Goal: Navigation & Orientation: Find specific page/section

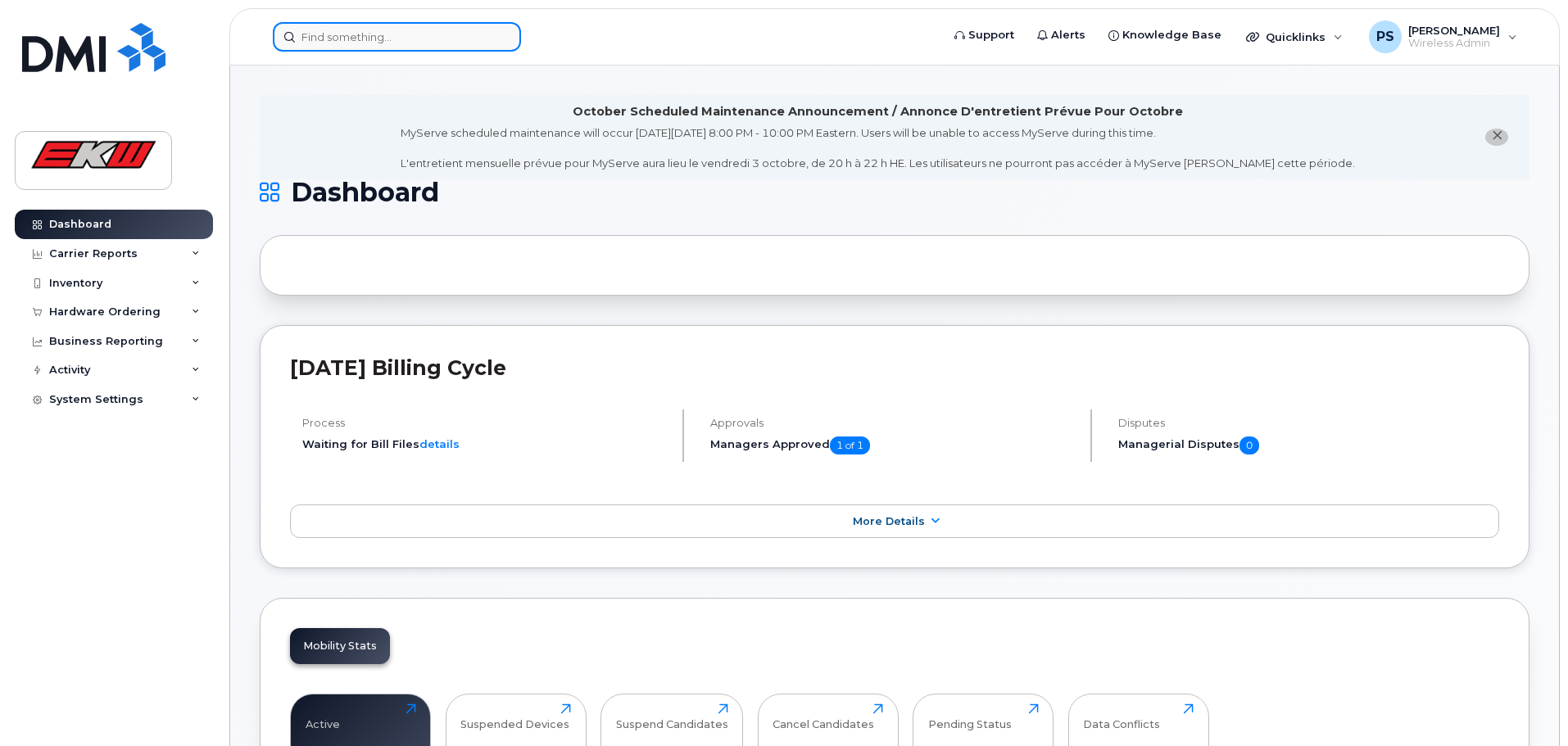
click at [350, 34] on input at bounding box center [397, 37] width 248 height 29
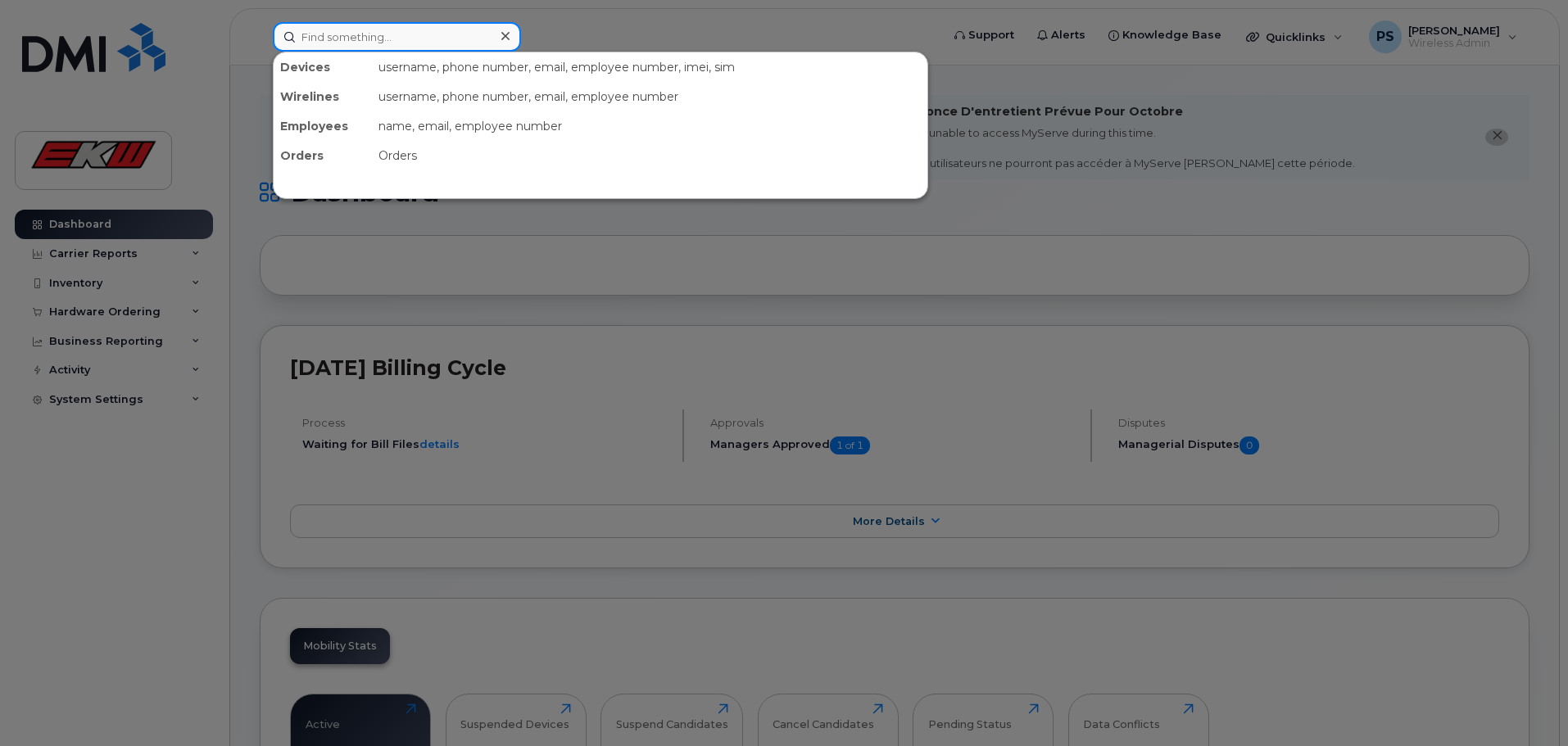
paste input "Iphone 16 Pro 128G"
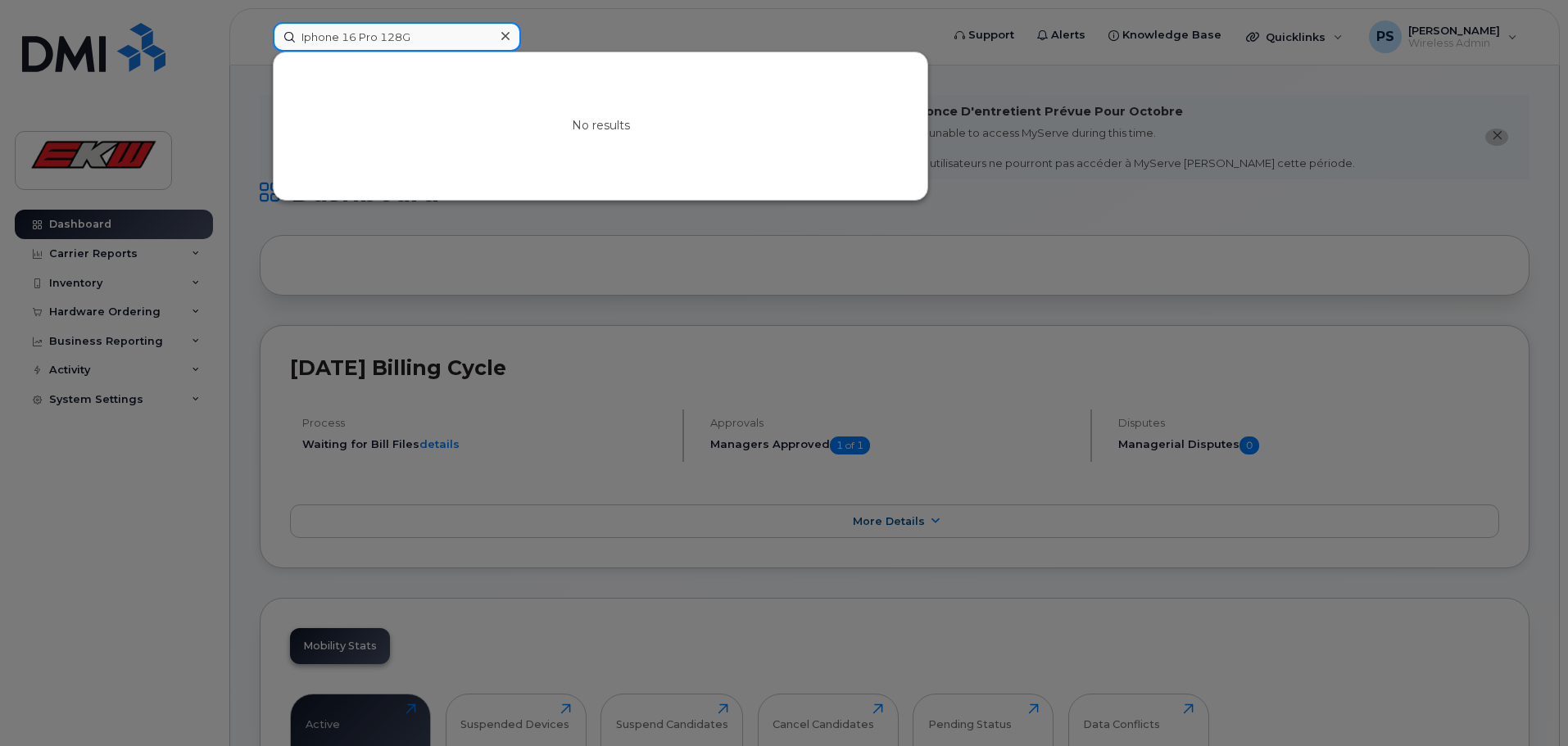
type input "Iphone 16 Pro 128G"
click at [505, 31] on icon at bounding box center [505, 36] width 8 height 13
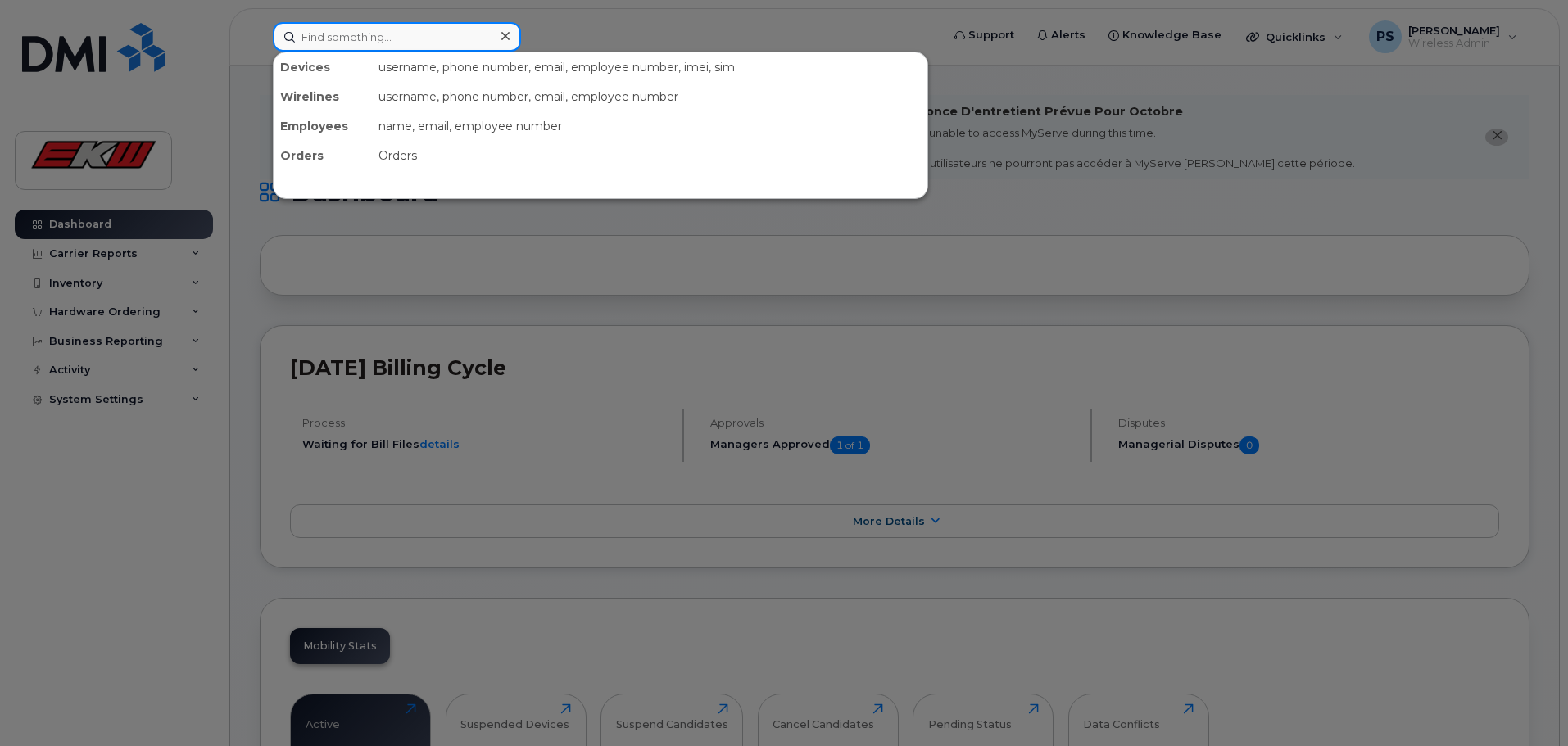
click at [321, 35] on input at bounding box center [397, 37] width 248 height 29
paste input "7809056000"
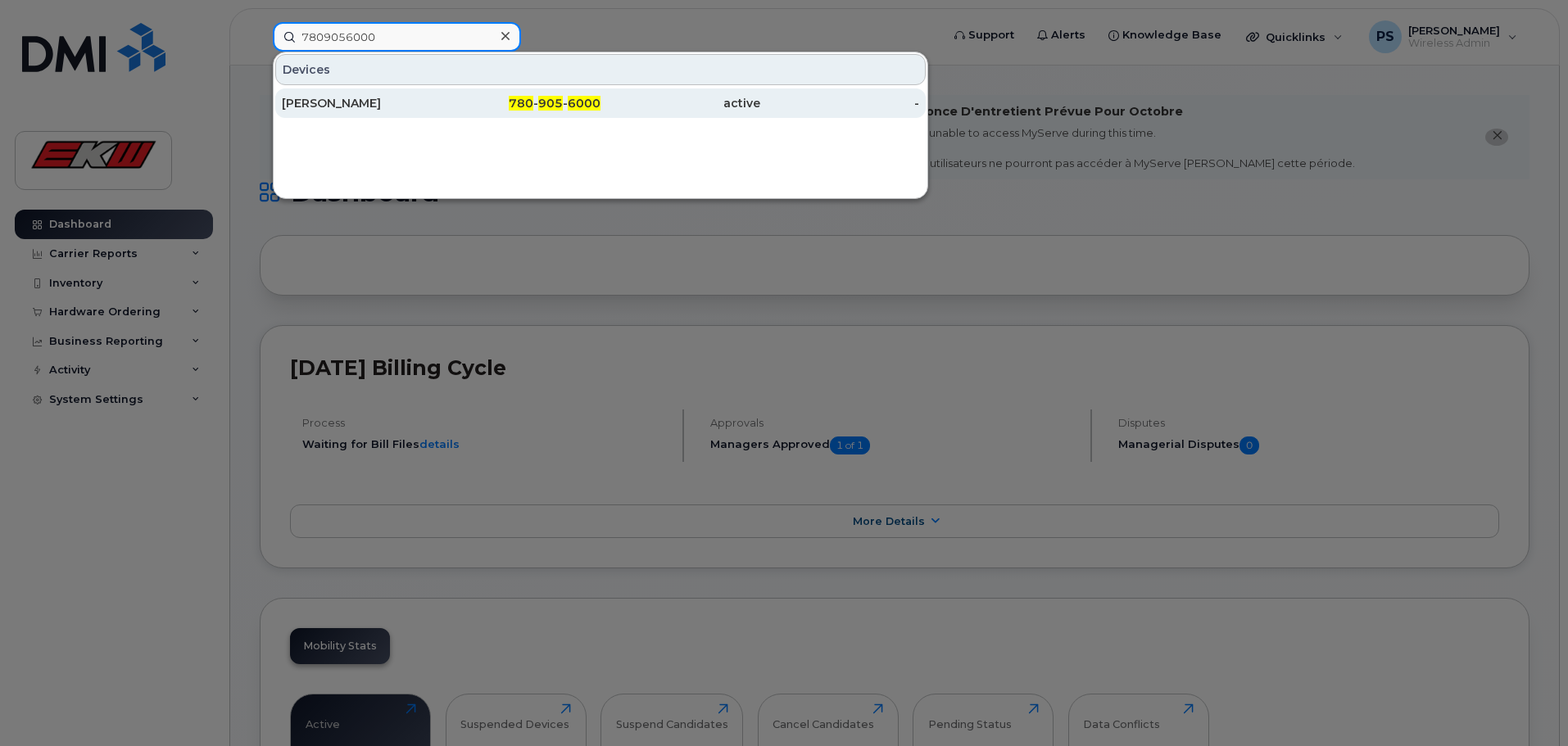
type input "7809056000"
click at [513, 99] on span "780" at bounding box center [521, 103] width 25 height 15
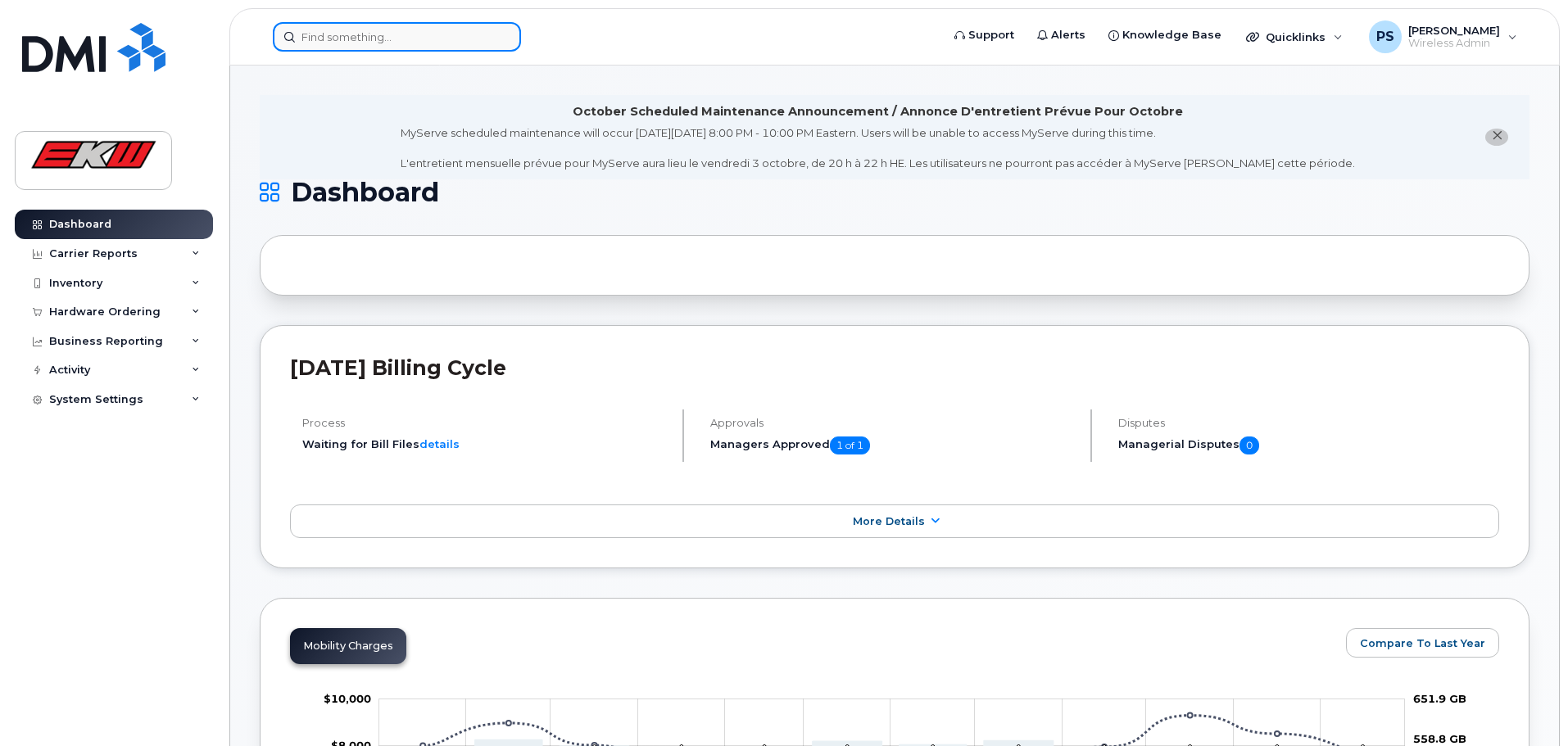
click at [338, 42] on input at bounding box center [397, 37] width 248 height 29
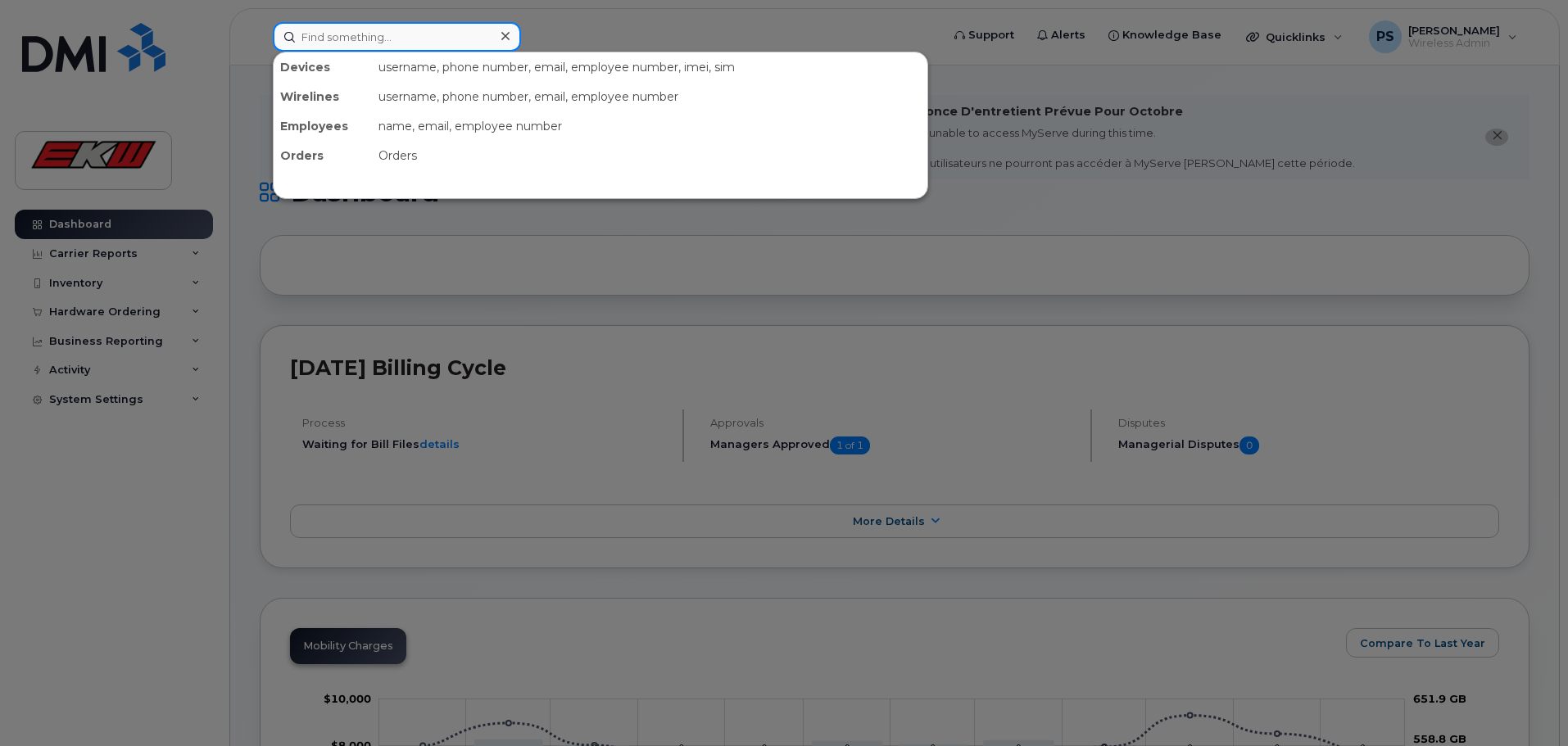
paste input "7809323185"
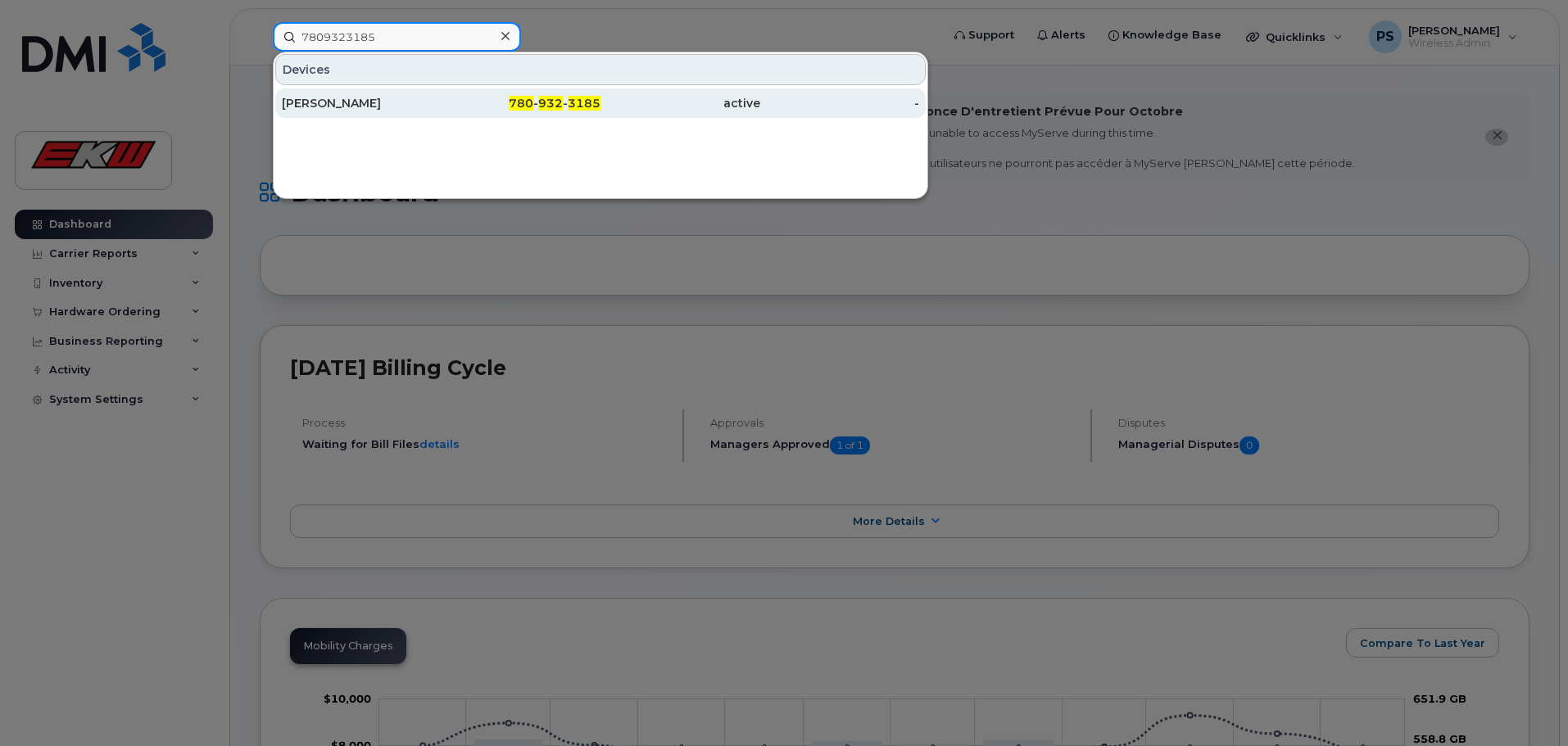
type input "7809323185"
click at [533, 101] on span "780" at bounding box center [521, 103] width 25 height 15
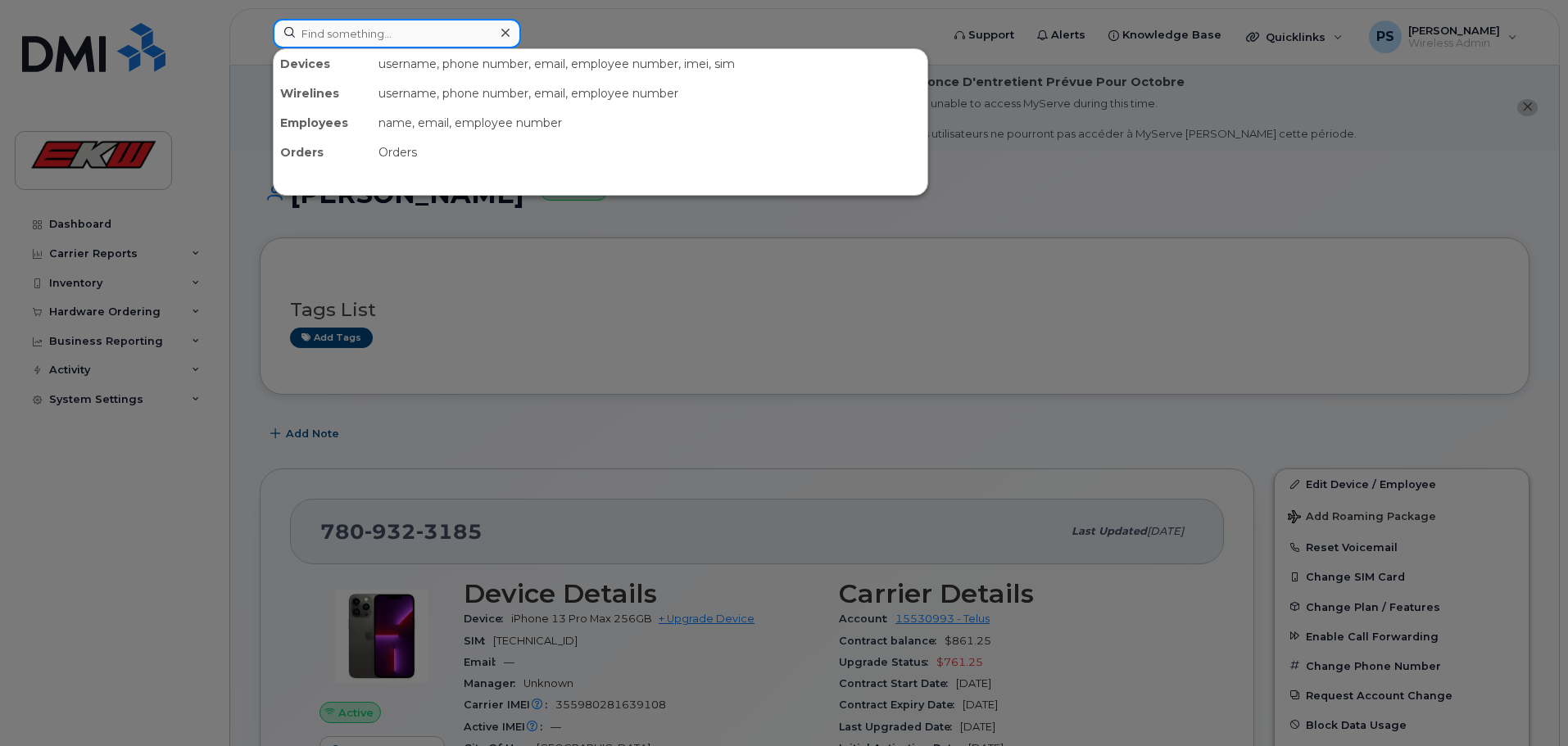
click at [356, 37] on input at bounding box center [397, 33] width 248 height 29
paste input "7809027343"
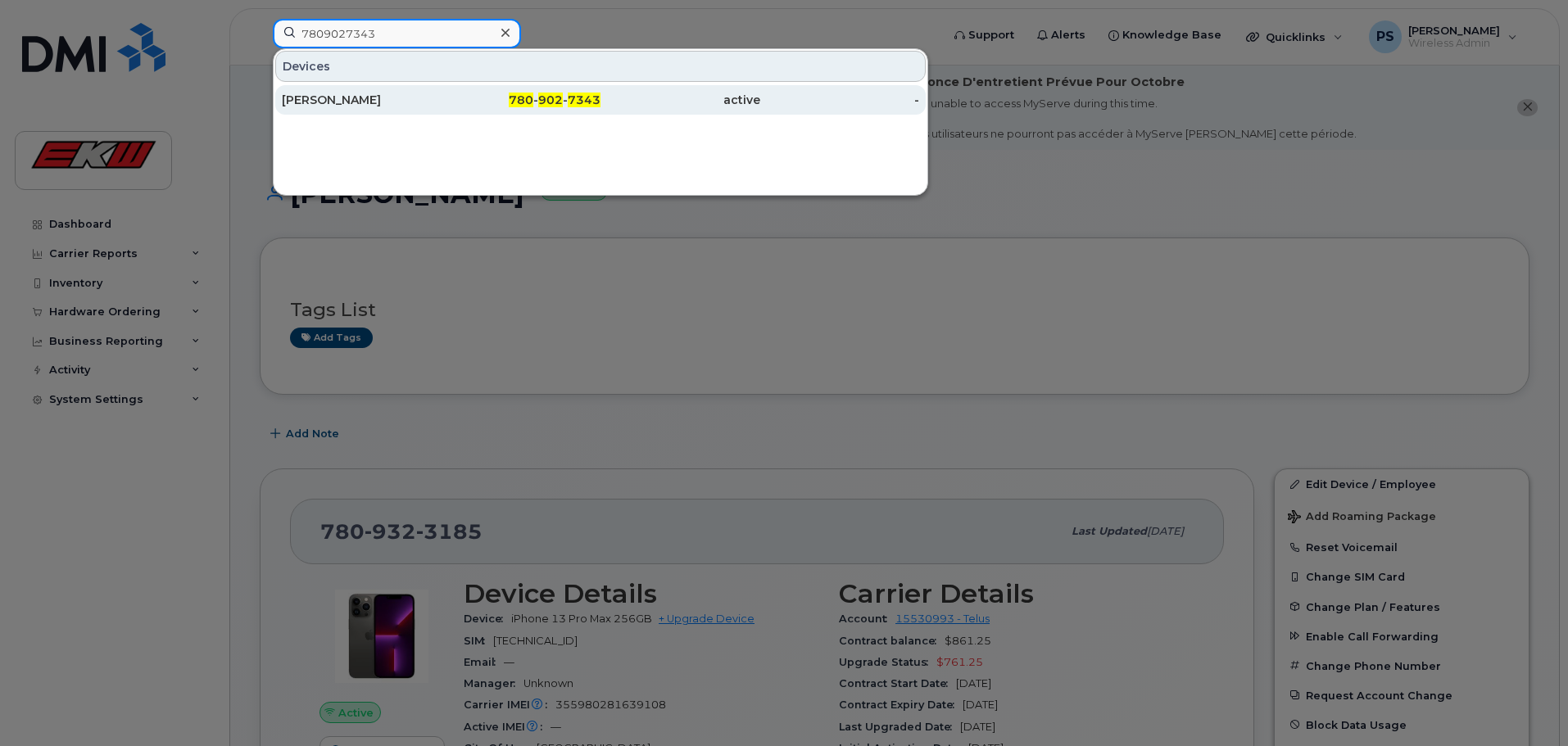
type input "7809027343"
click at [478, 97] on div "780 - 902 - 7343" at bounding box center [521, 100] width 160 height 17
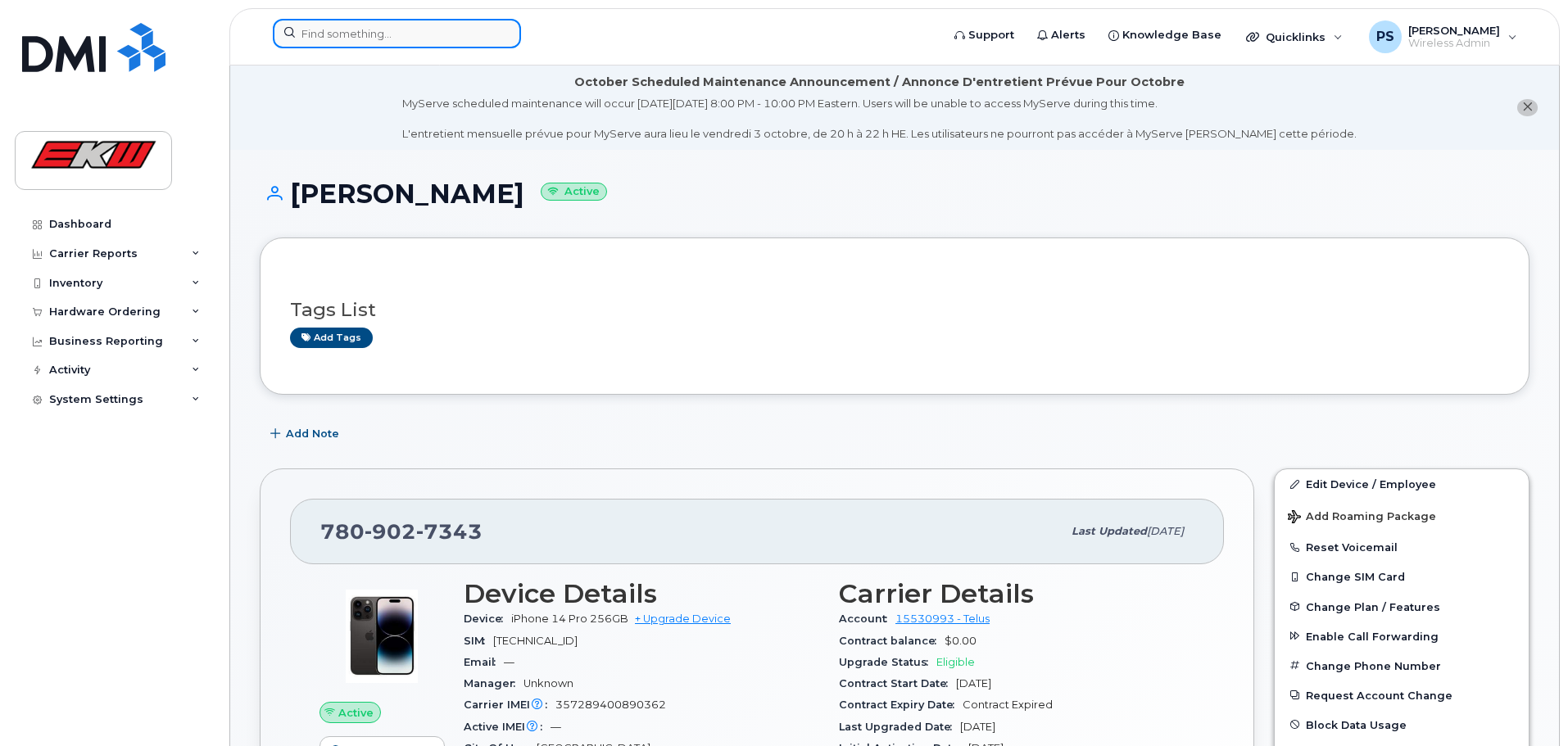
click at [376, 33] on input at bounding box center [397, 33] width 248 height 29
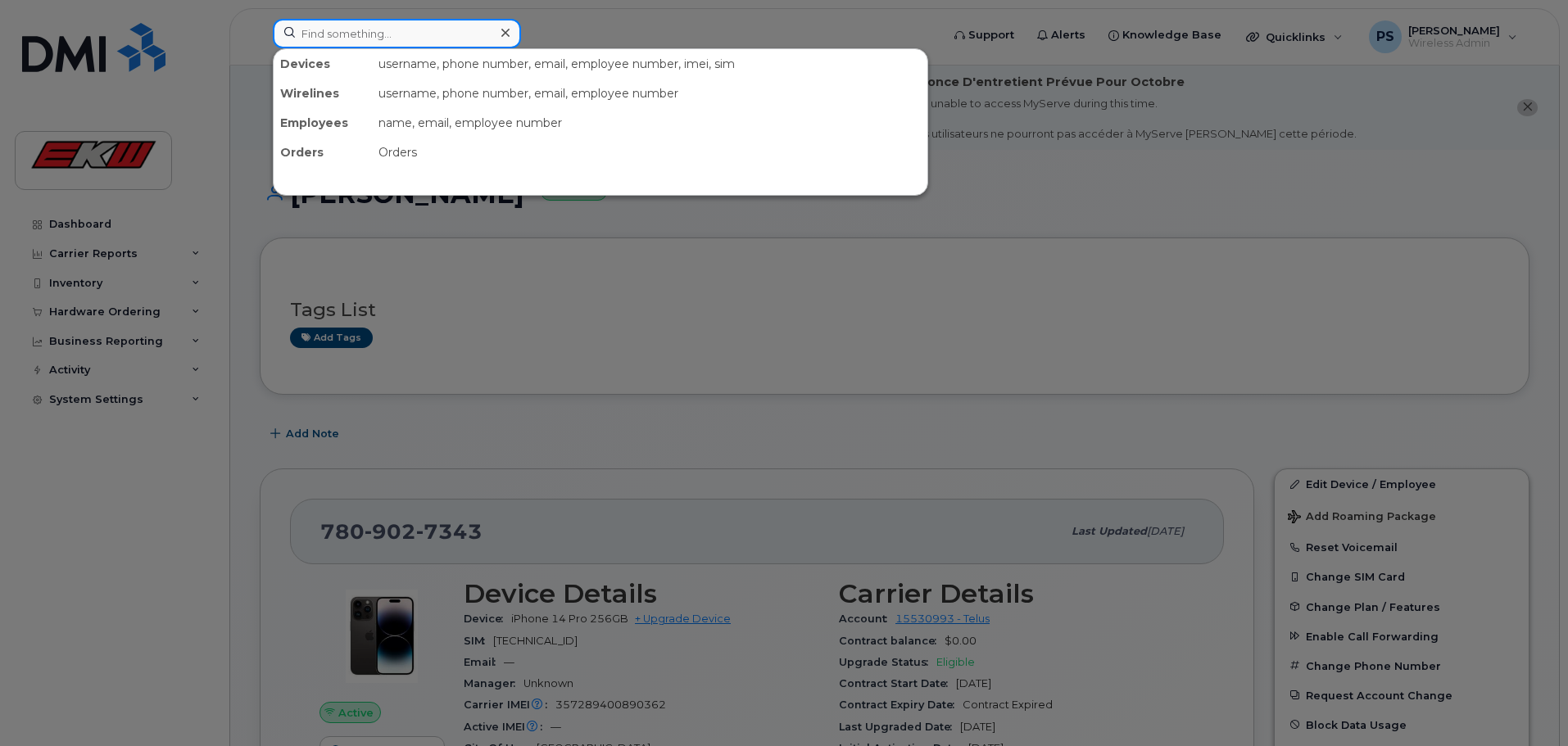
paste input "7809839925"
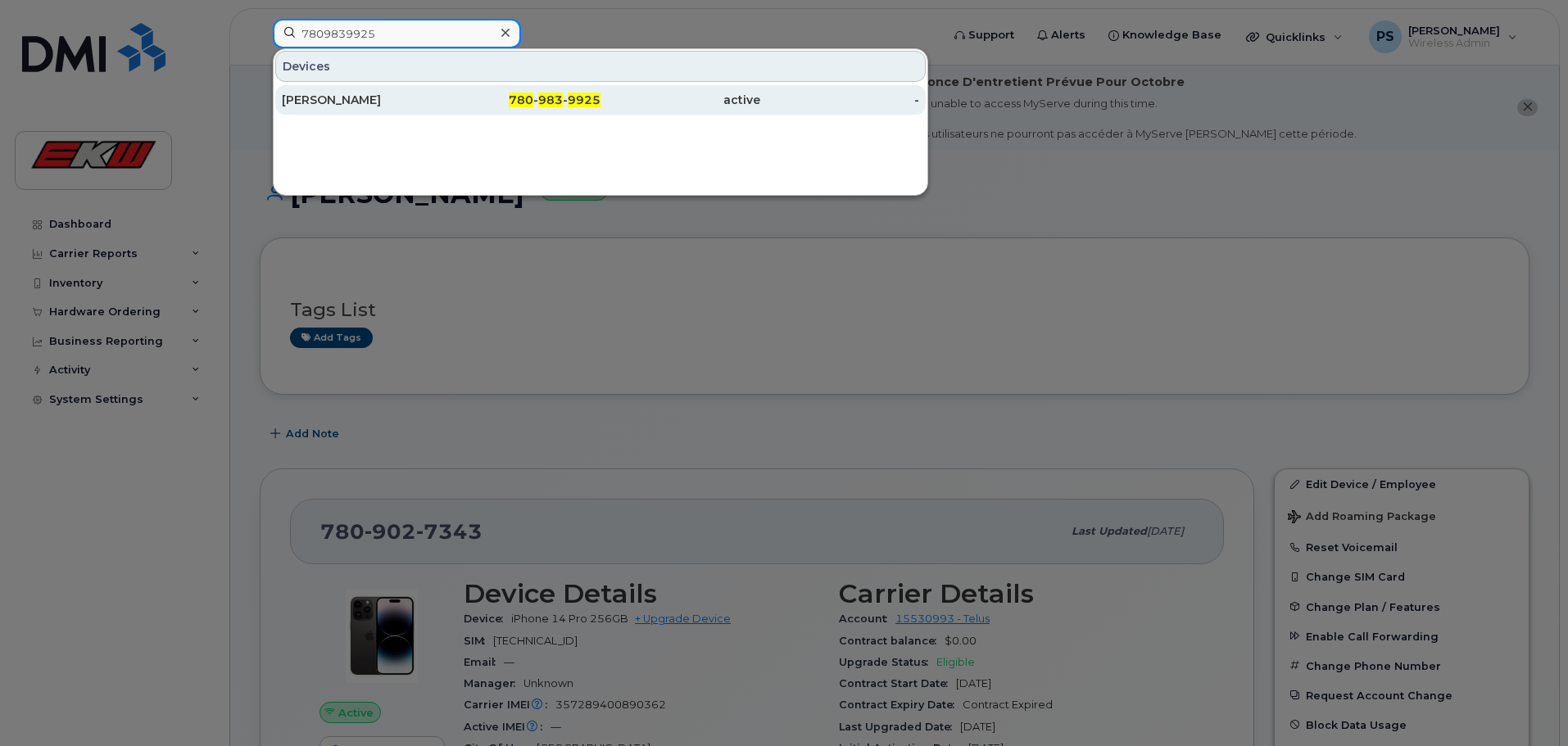
type input "7809839925"
click at [497, 93] on div "780 - 983 - 9925" at bounding box center [521, 100] width 160 height 17
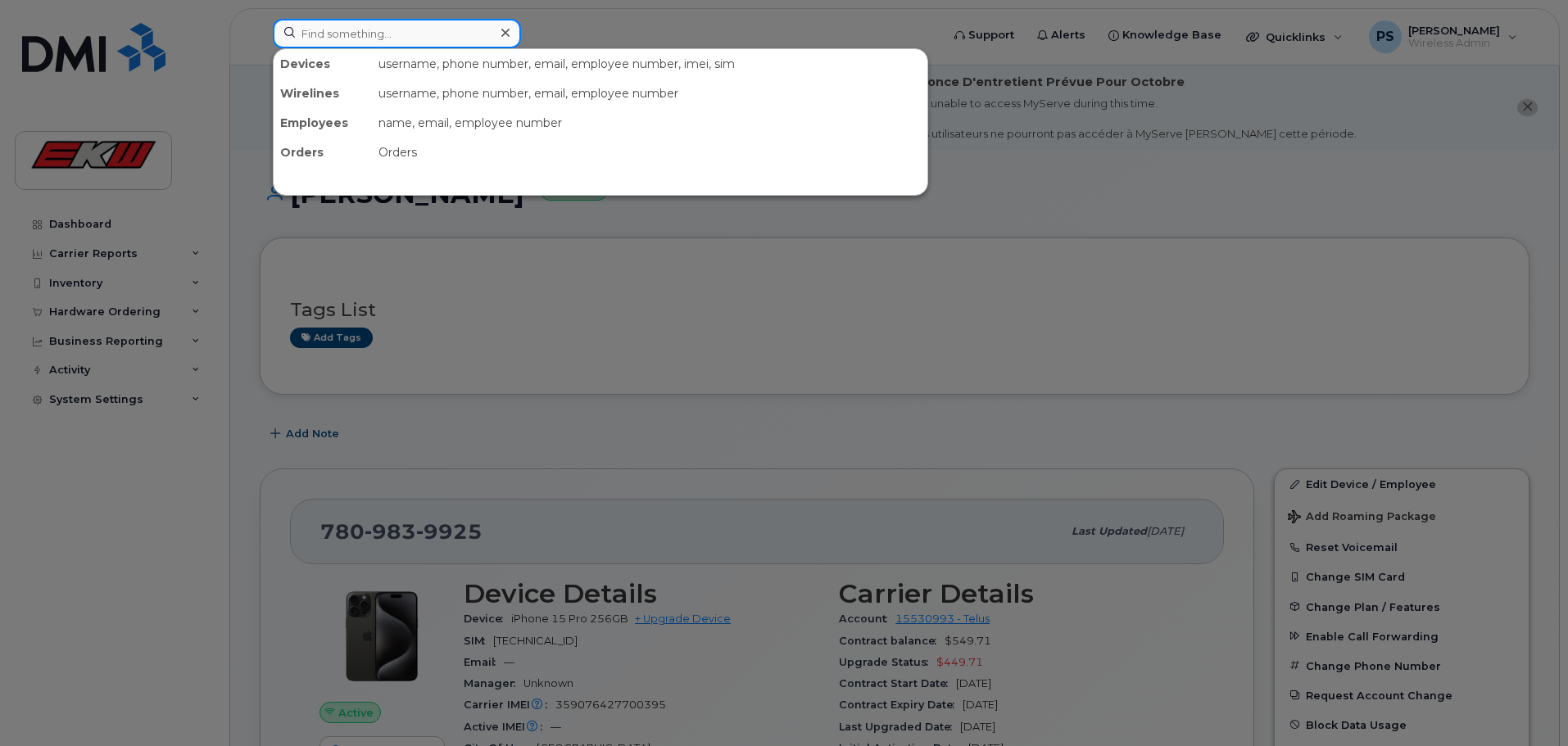
click at [311, 32] on input at bounding box center [397, 33] width 248 height 29
paste input "7802889300"
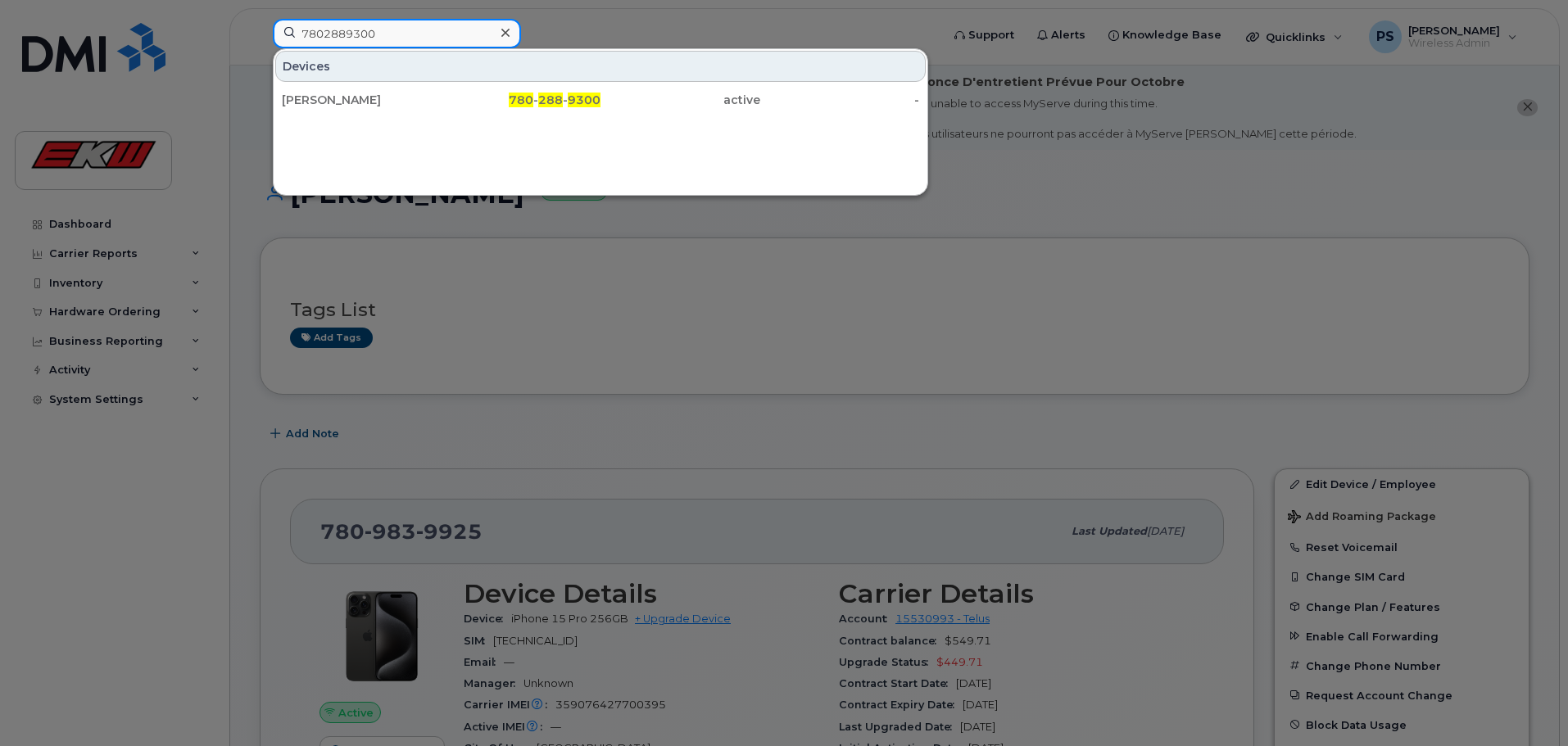
type input "7802889300"
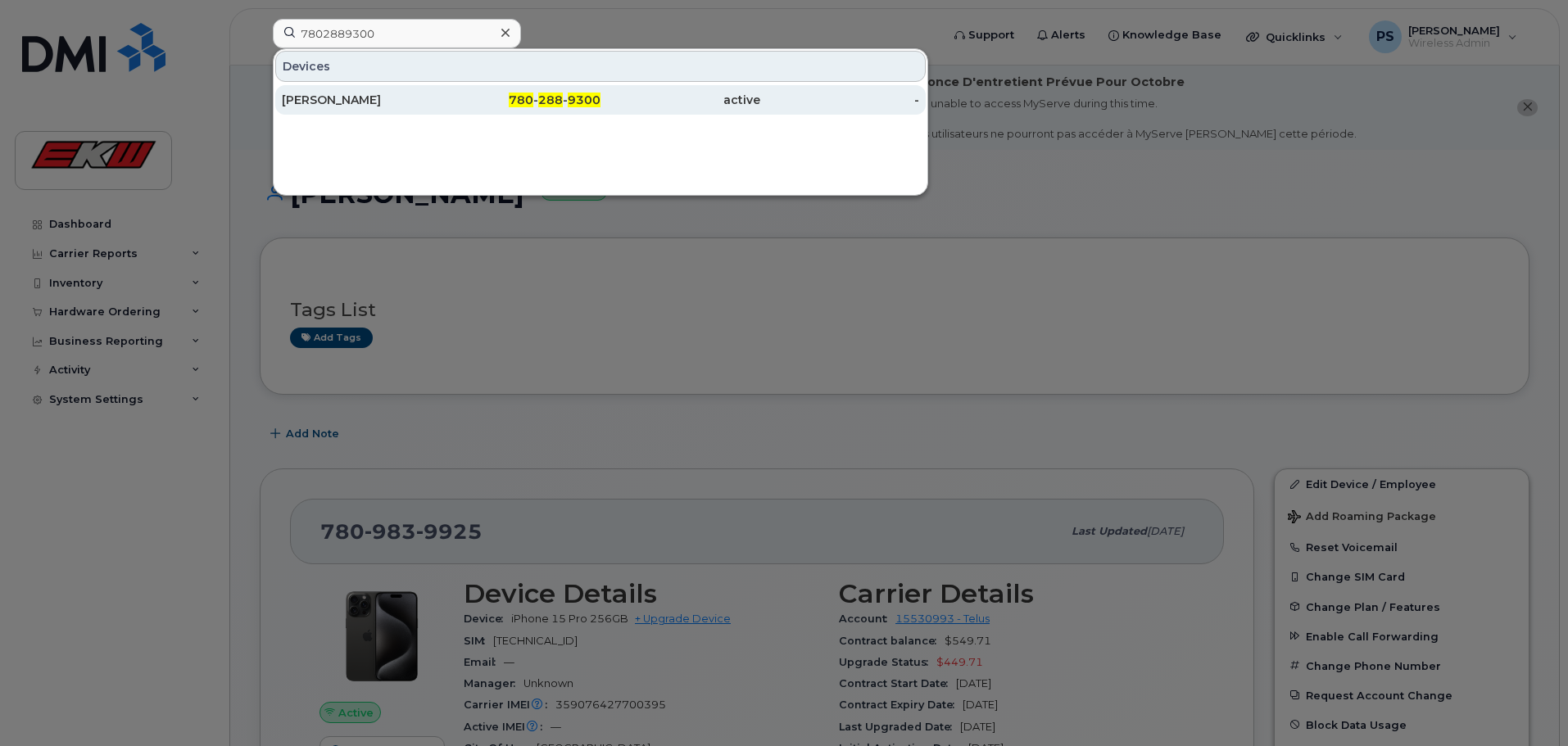
click at [528, 92] on div "780 - 288 - 9300" at bounding box center [521, 99] width 160 height 29
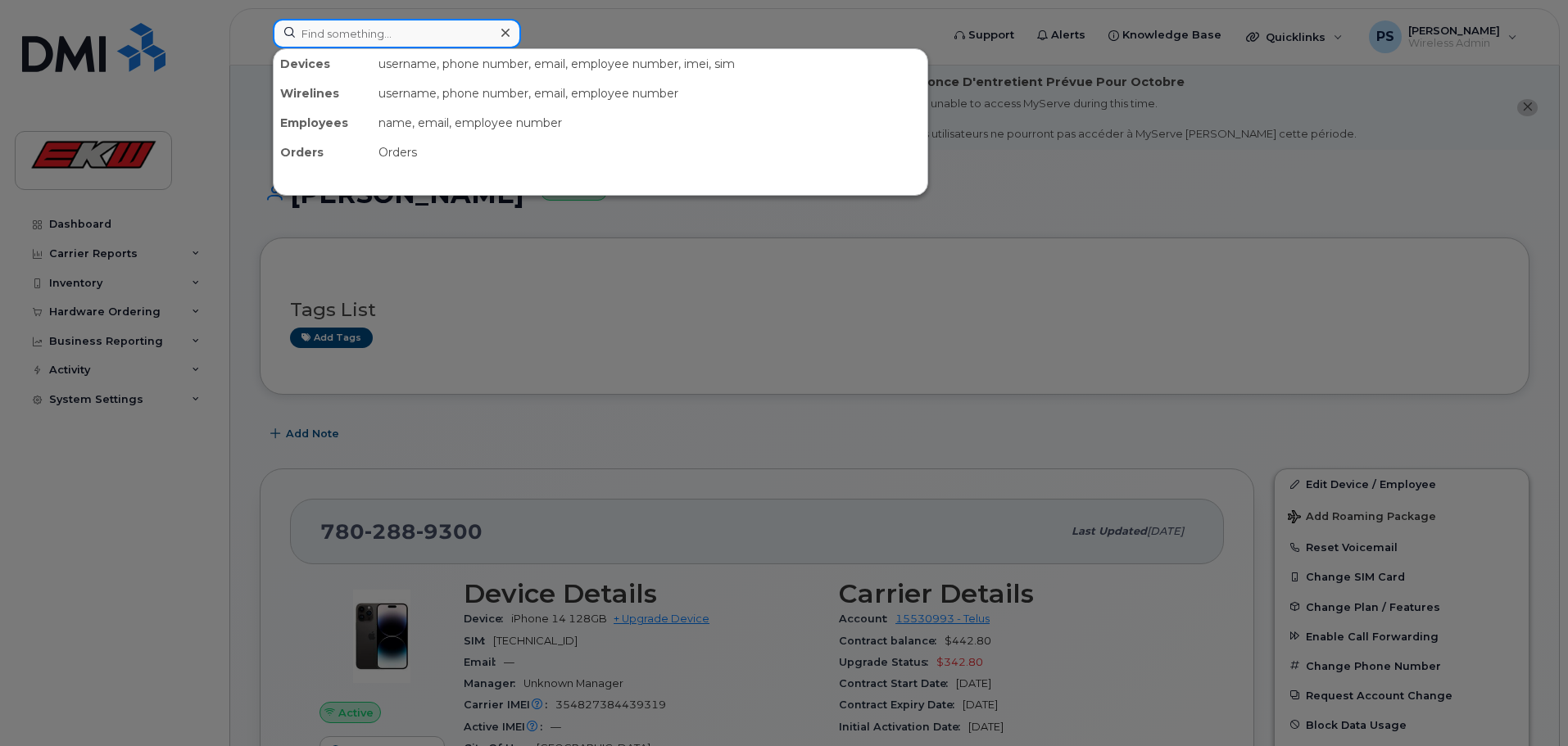
click at [314, 33] on input at bounding box center [397, 33] width 248 height 29
paste input "7808729827"
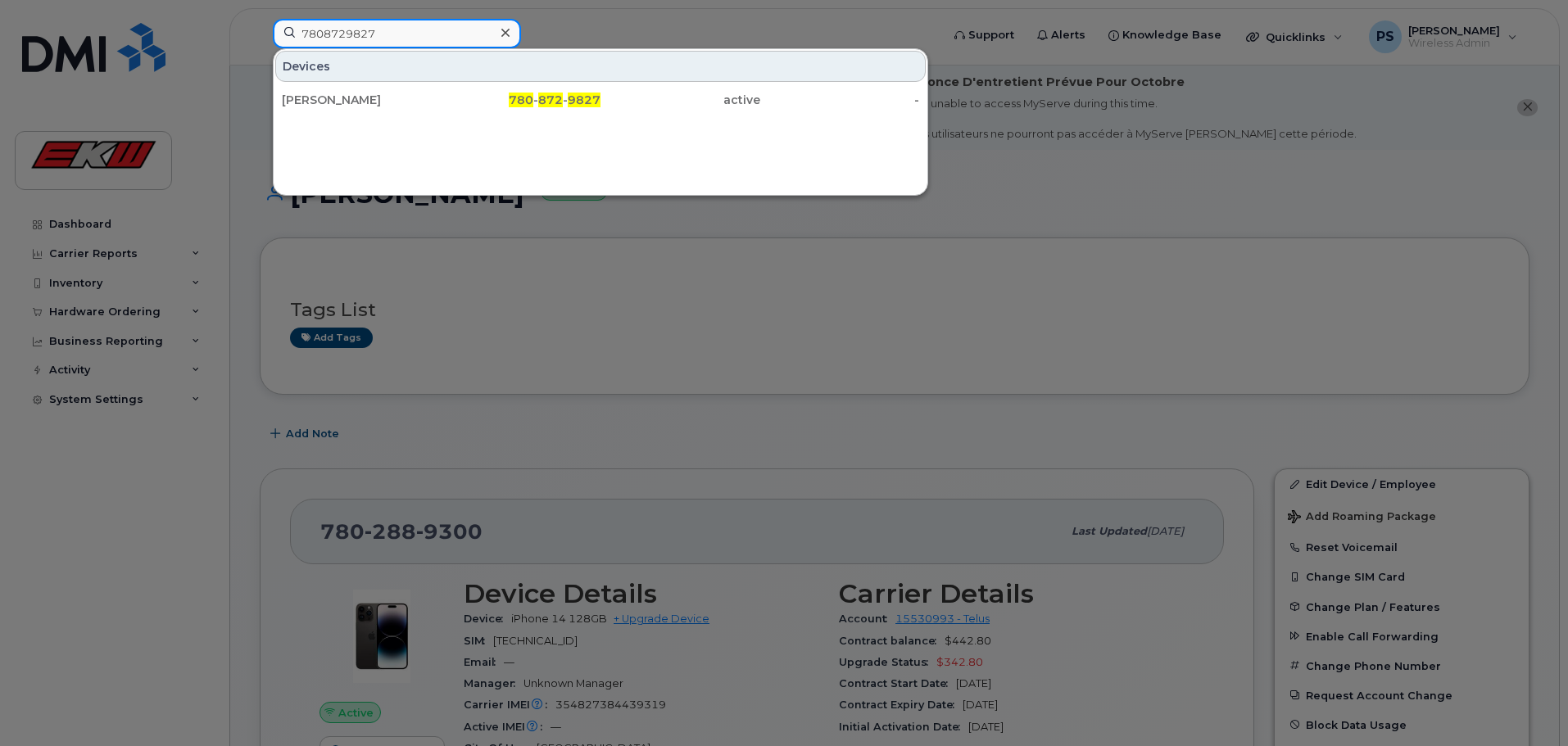
type input "7808729827"
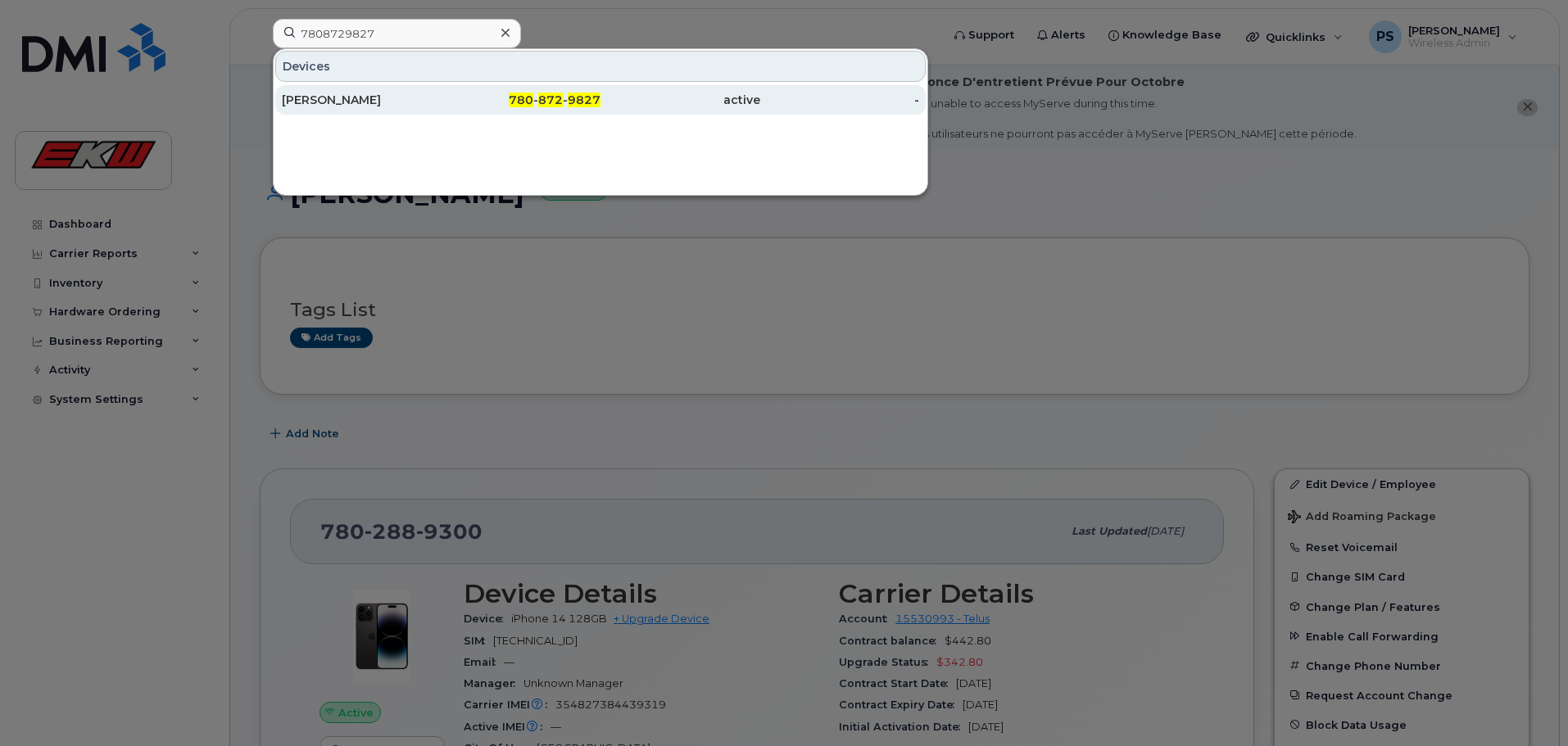
click at [471, 100] on div "780 - 872 - 9827" at bounding box center [521, 100] width 160 height 17
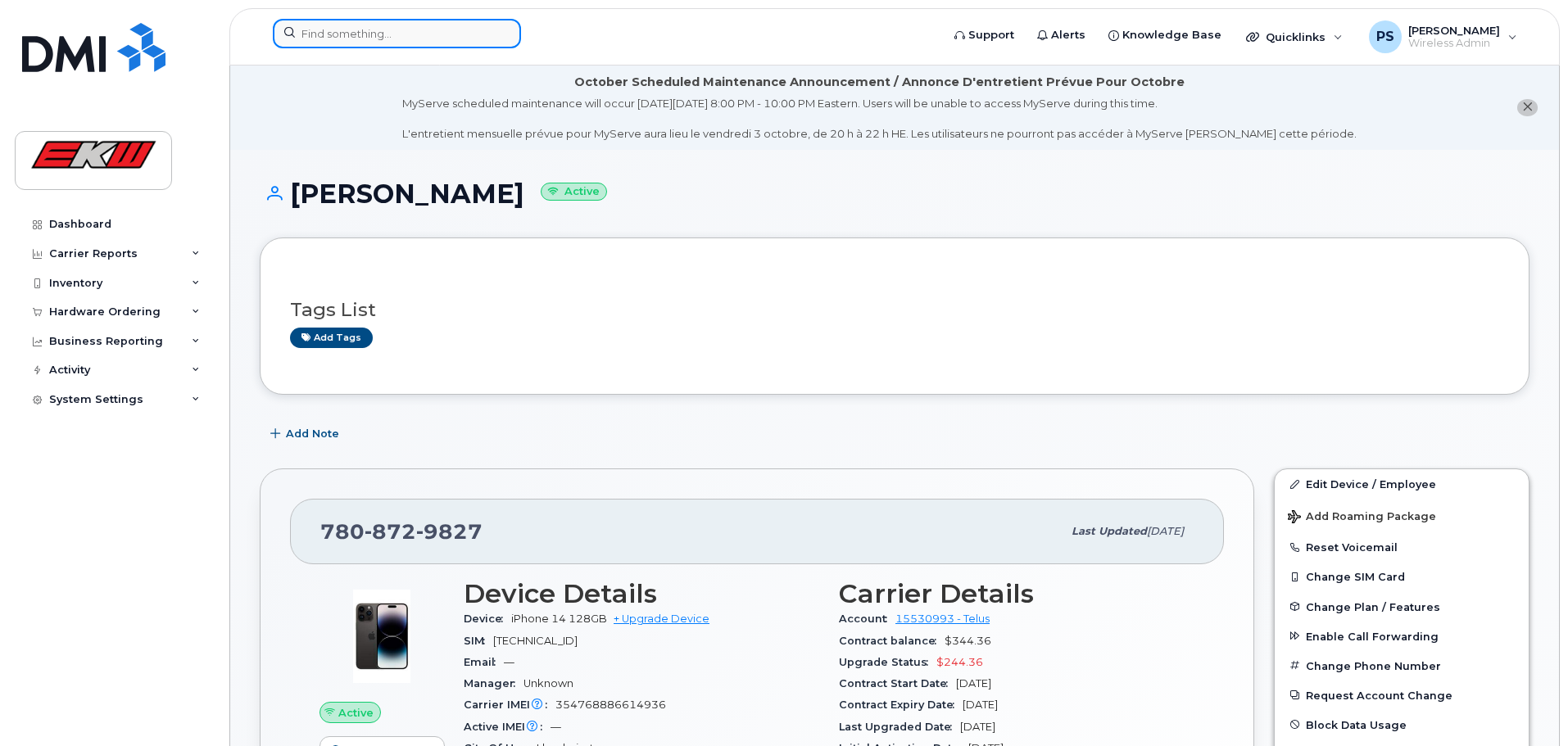
click at [303, 36] on input at bounding box center [397, 33] width 248 height 29
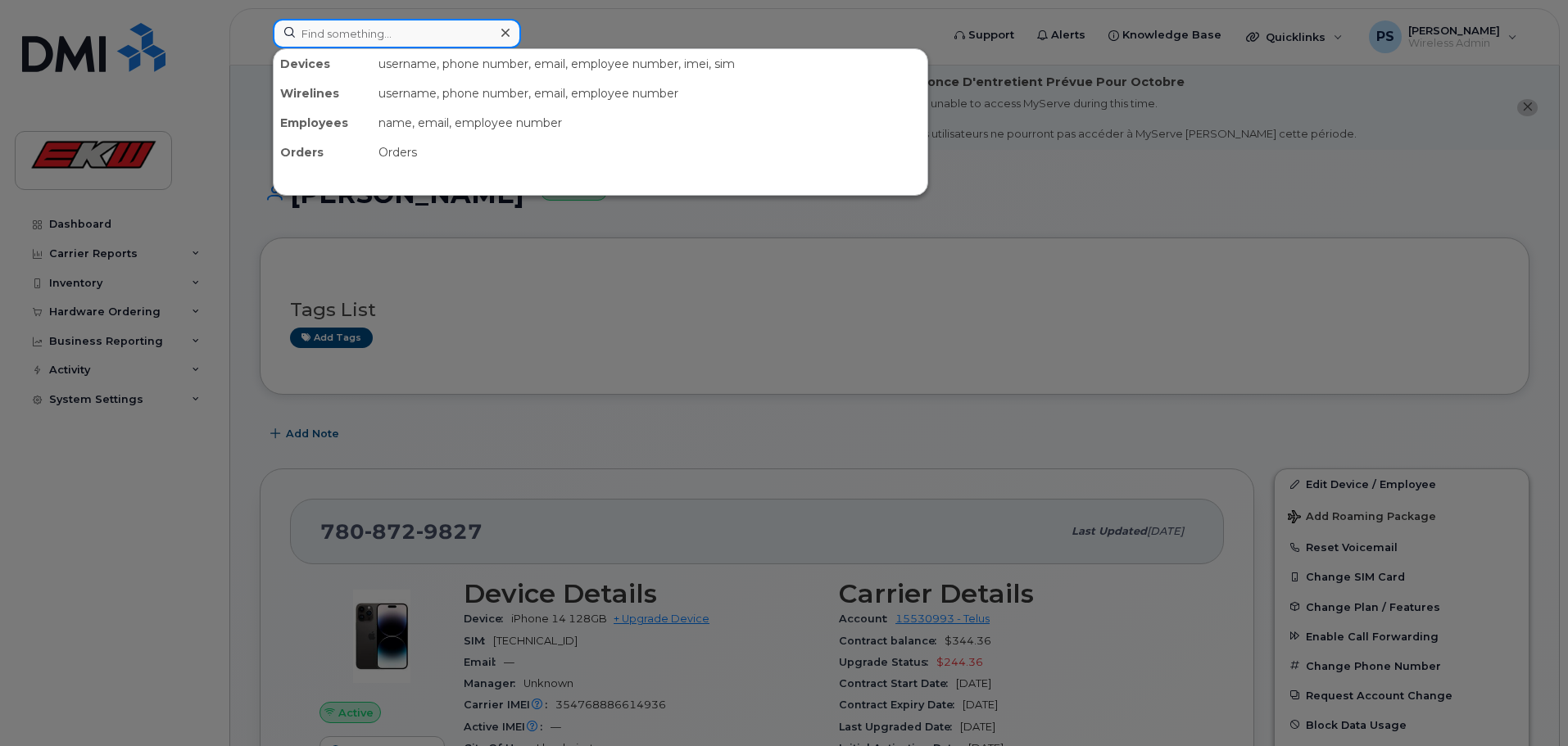
paste input "7807203878"
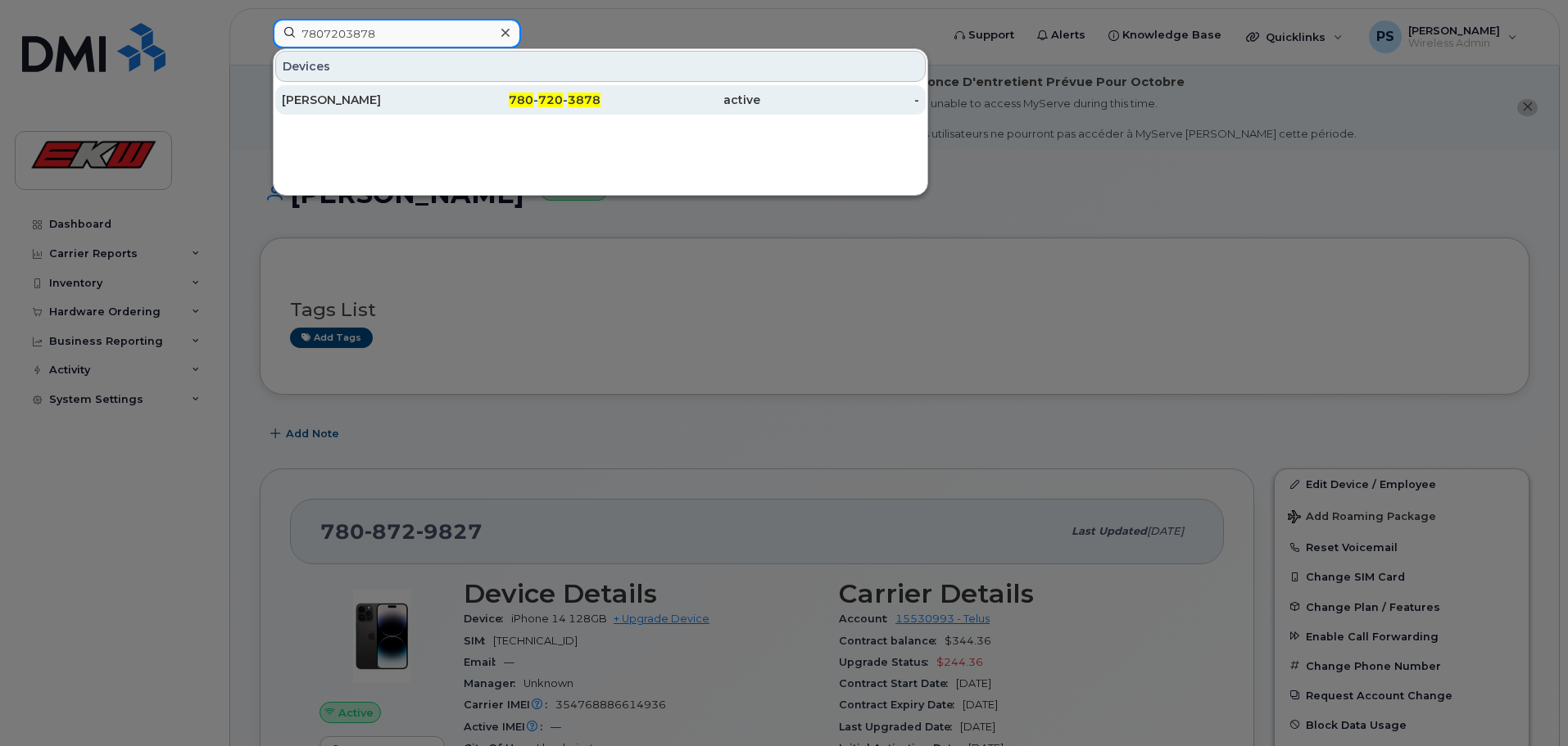
type input "7807203878"
click at [478, 98] on div "780 - 720 - 3878" at bounding box center [521, 100] width 160 height 17
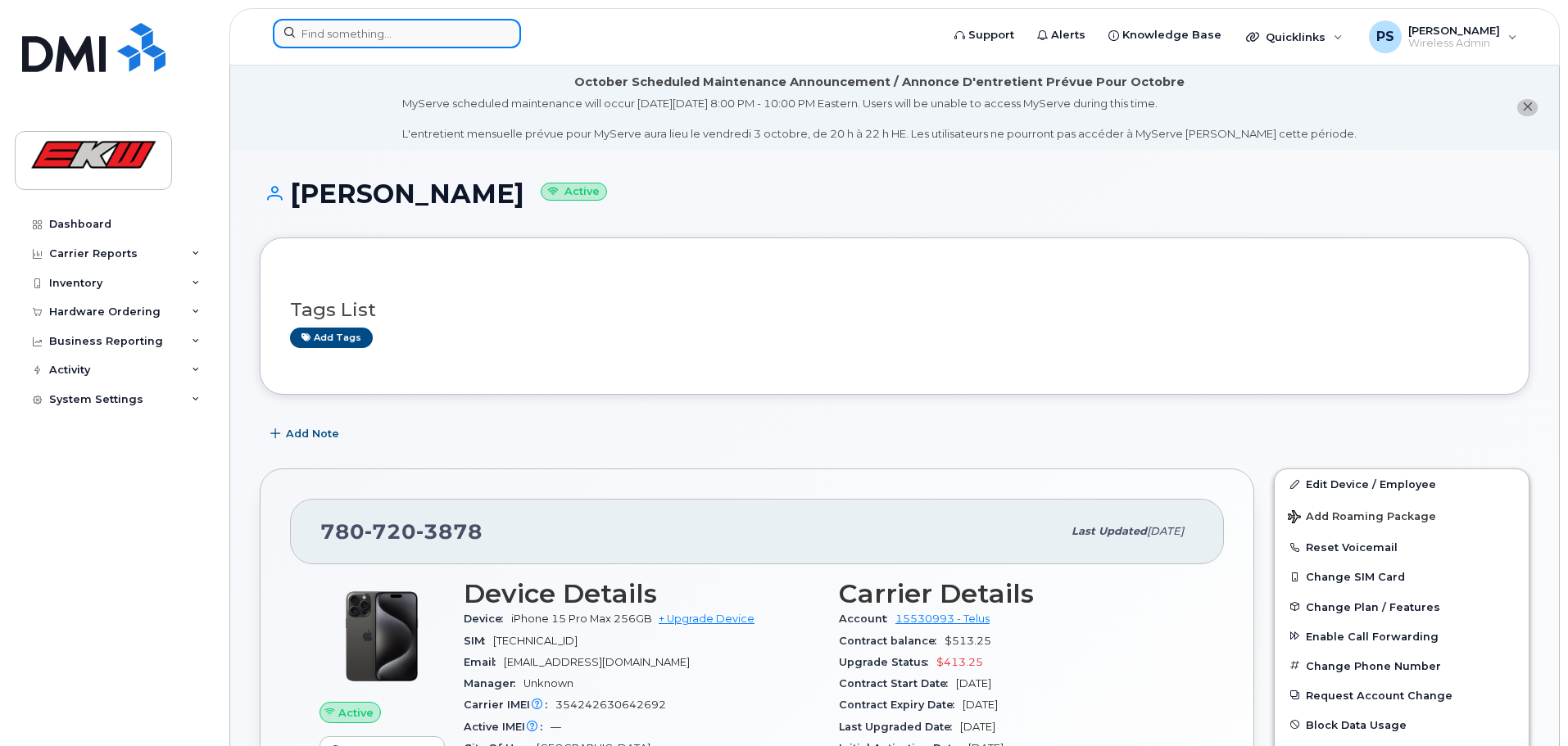
click at [398, 33] on input at bounding box center [397, 33] width 248 height 29
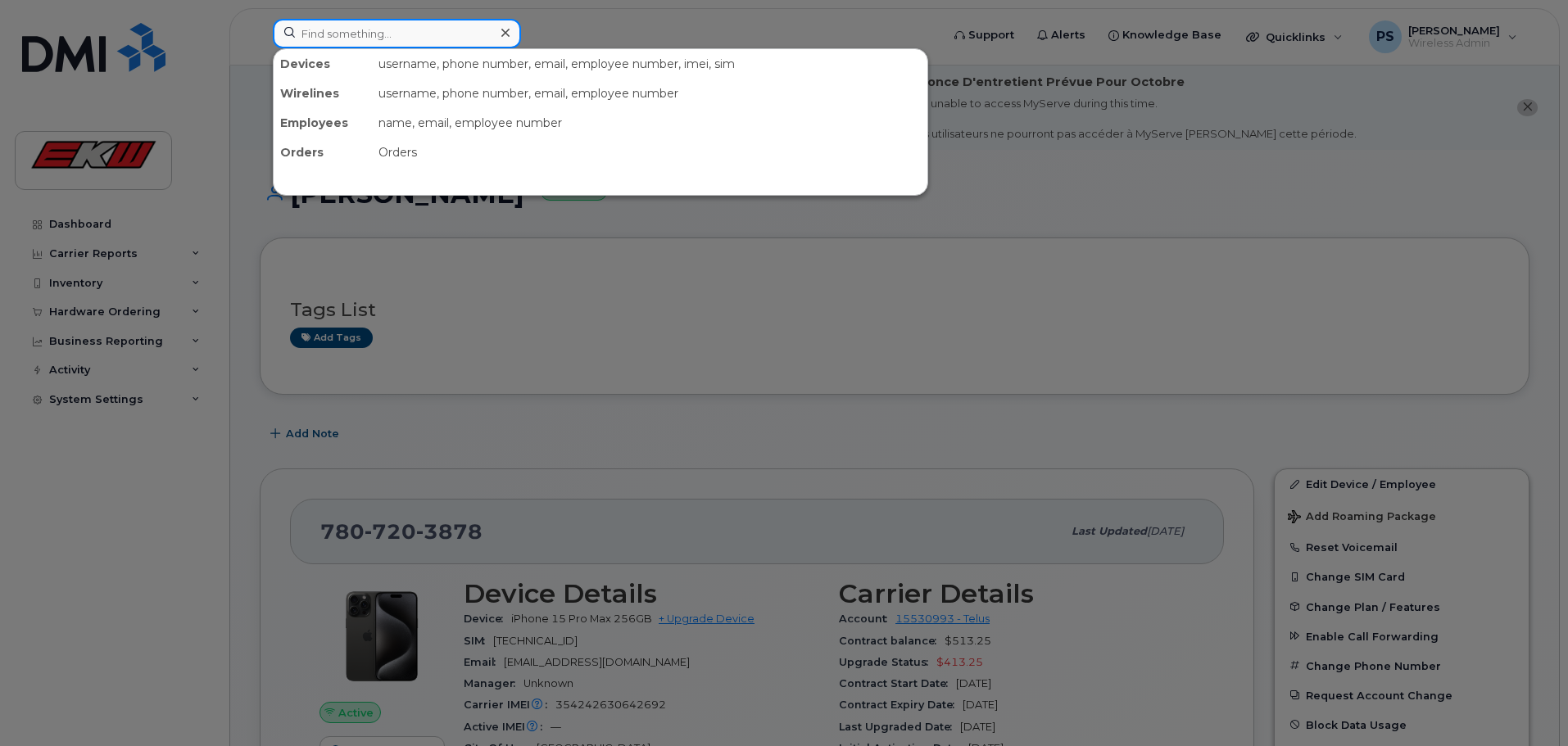
paste input "7809656047"
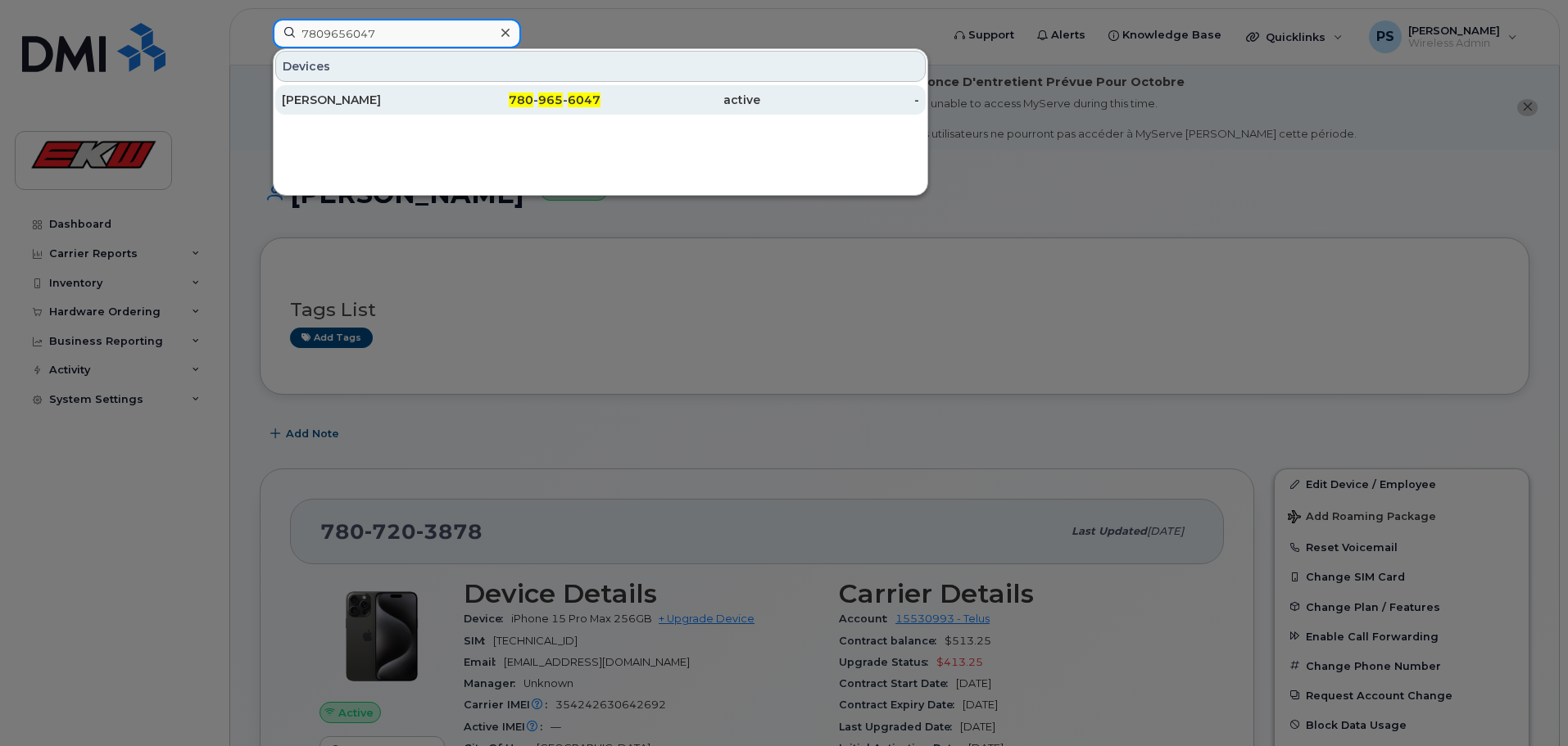
type input "7809656047"
click at [470, 97] on div "780 - 965 - 6047" at bounding box center [521, 100] width 160 height 17
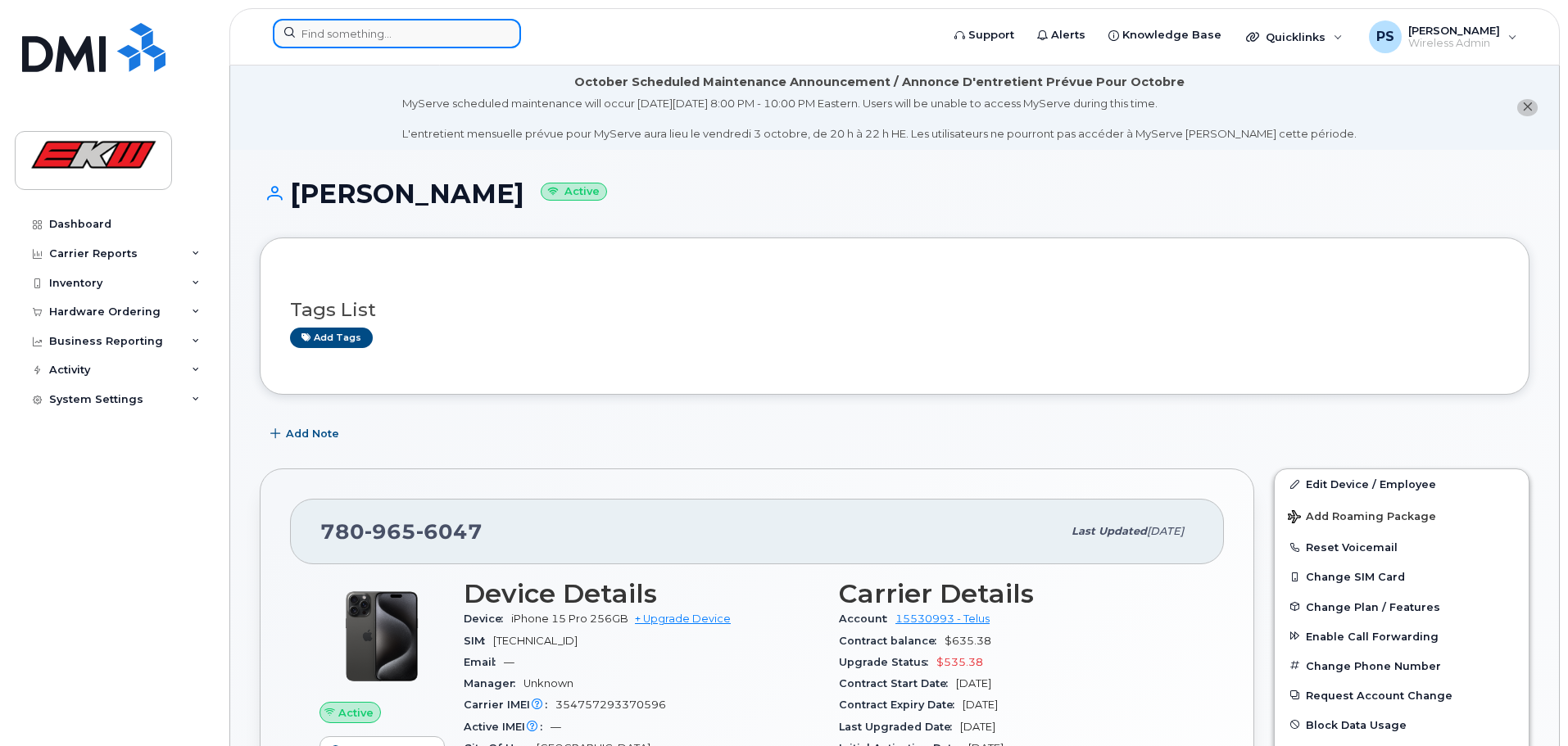
click at [388, 31] on input at bounding box center [397, 33] width 248 height 29
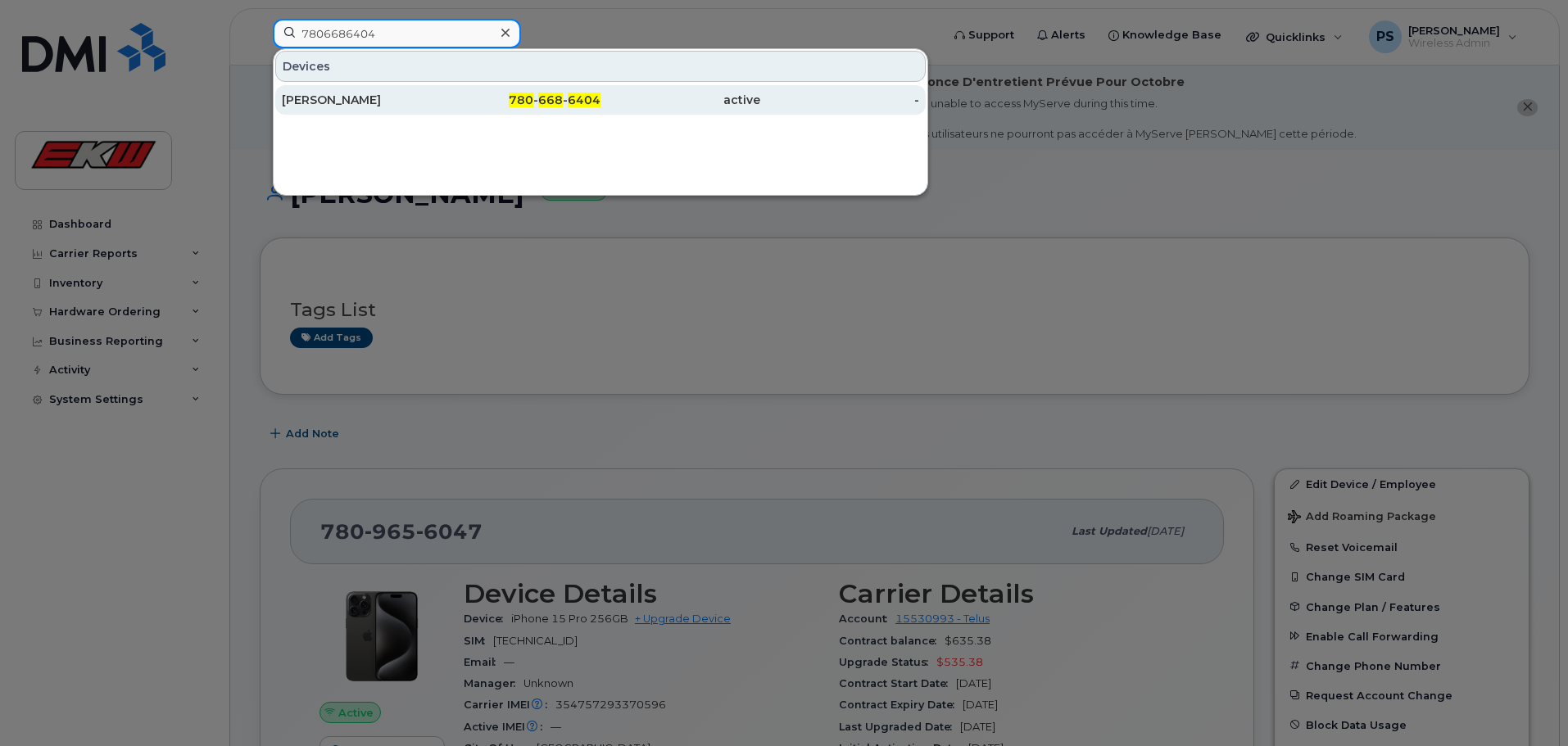
type input "7806686404"
click at [526, 99] on span "780" at bounding box center [521, 100] width 25 height 15
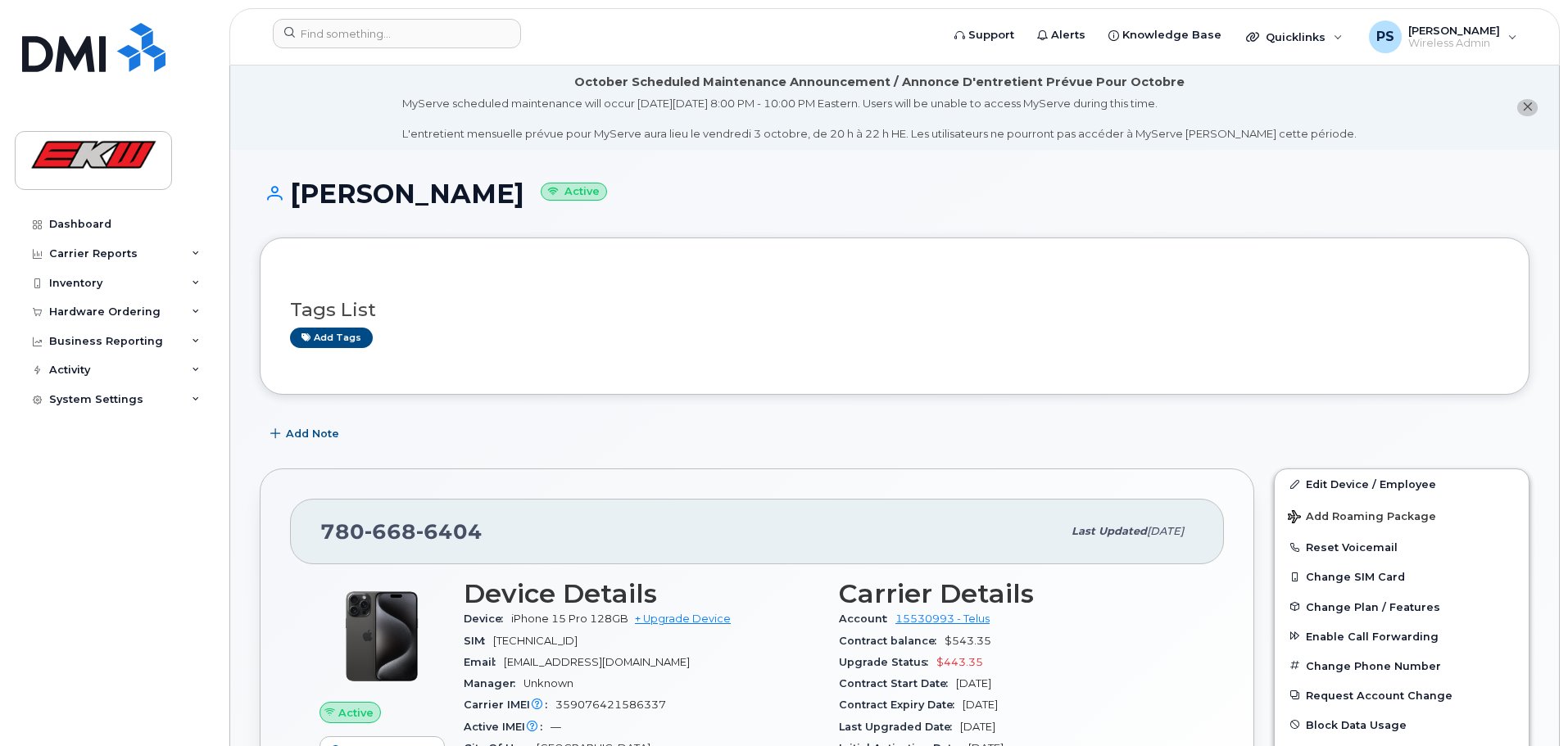
click at [694, 714] on div "Carrier IMEI Carrier IMEI is reported during the last billing cycle or change o…" at bounding box center [641, 705] width 356 height 22
